Goal: Find specific page/section: Find specific page/section

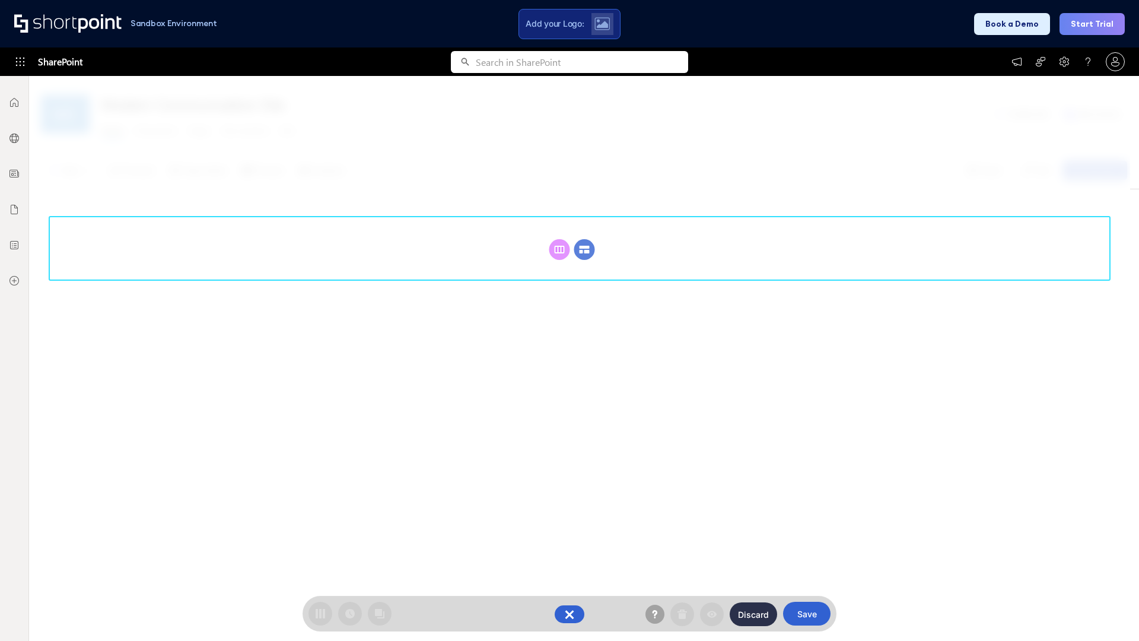
scroll to position [163, 0]
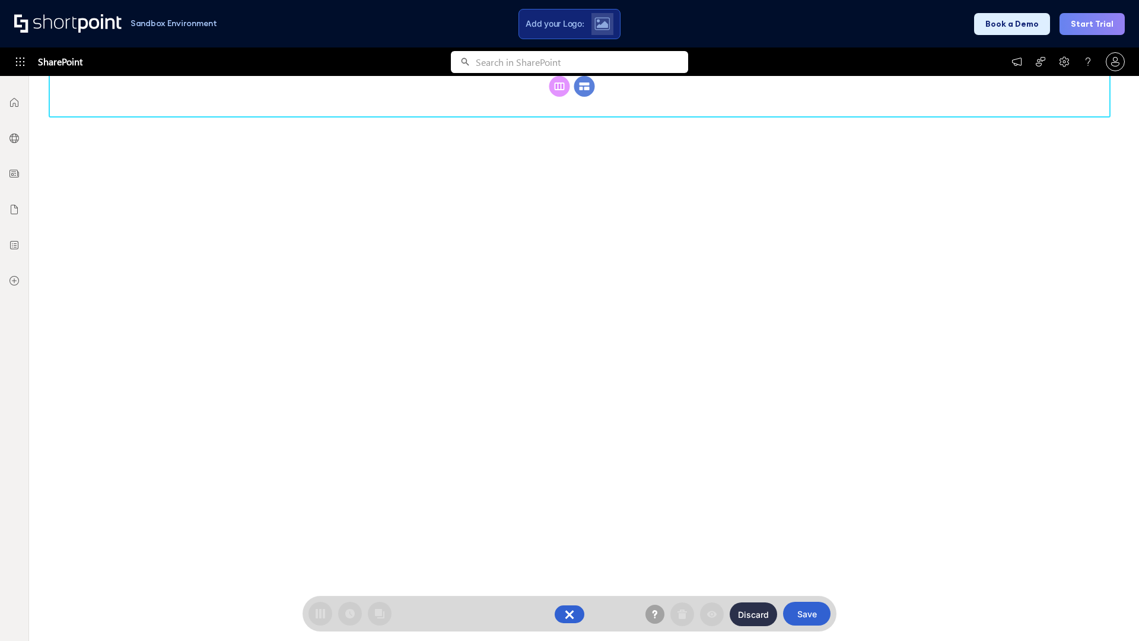
click at [585, 97] on circle at bounding box center [584, 86] width 21 height 21
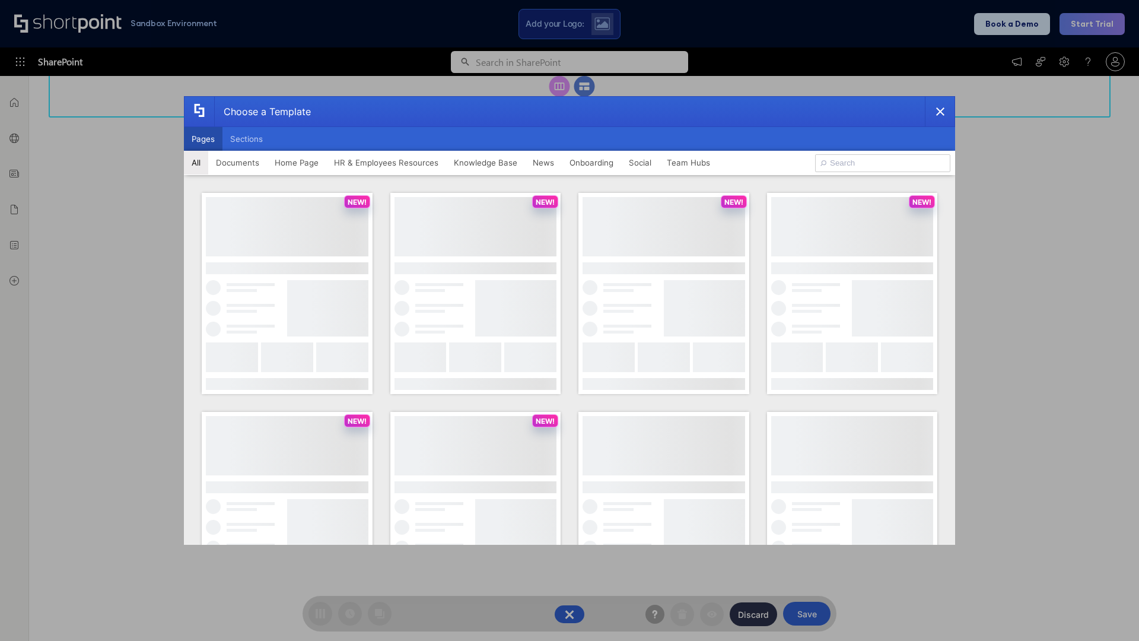
scroll to position [0, 0]
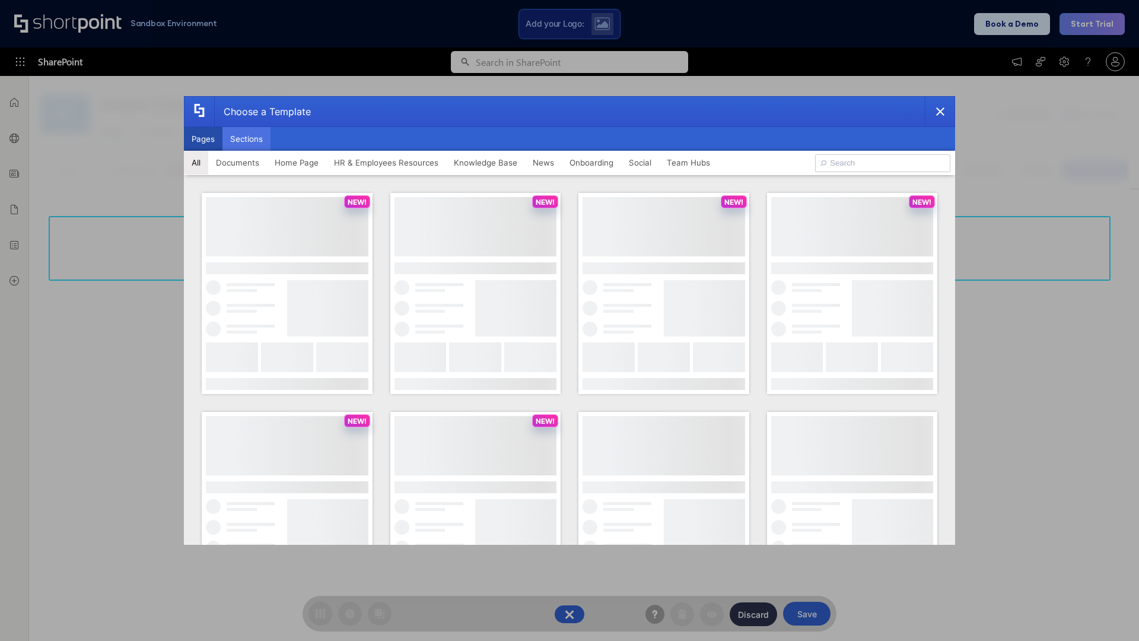
click at [246, 139] on button "Sections" at bounding box center [247, 139] width 48 height 24
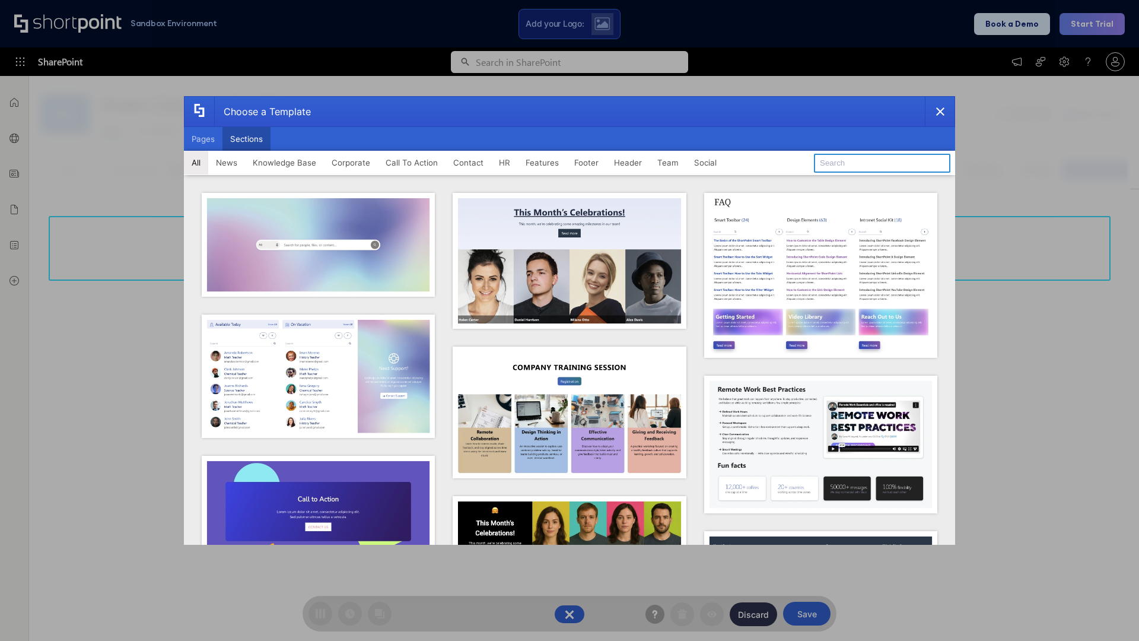
type input "News Kit 1"
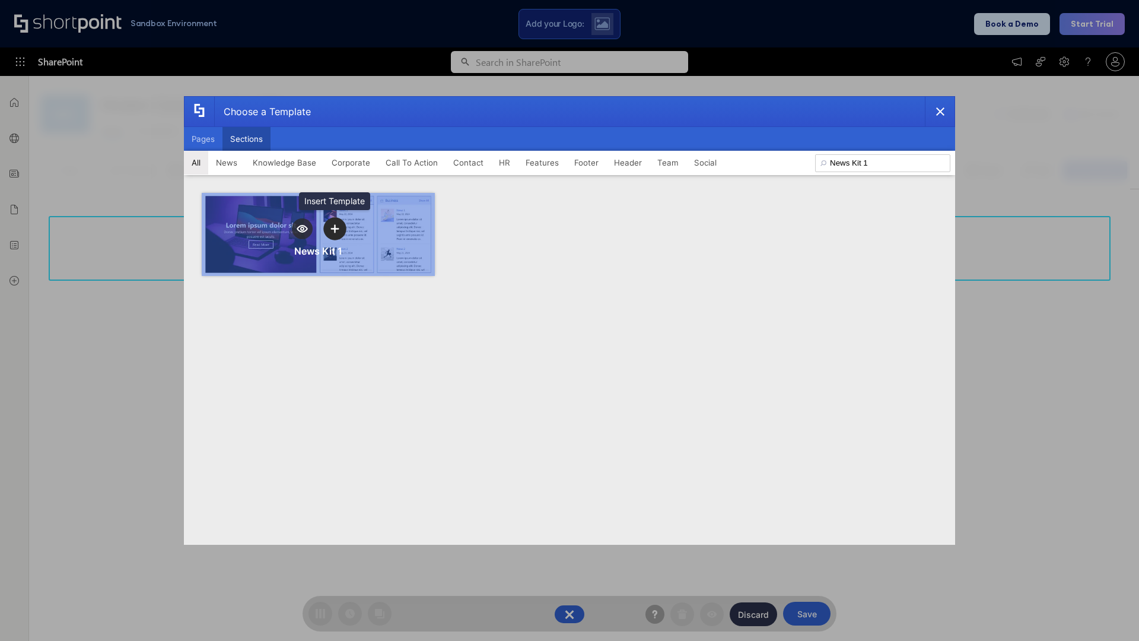
click at [335, 228] on icon "template selector" at bounding box center [335, 228] width 8 height 8
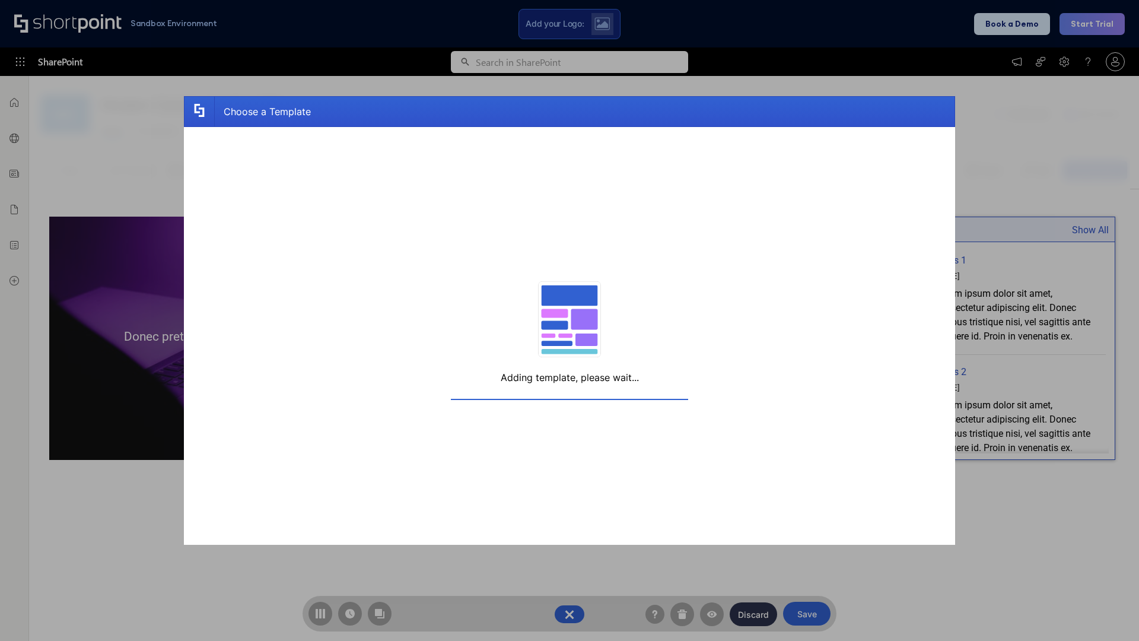
scroll to position [9, 9]
